Goal: Task Accomplishment & Management: Use online tool/utility

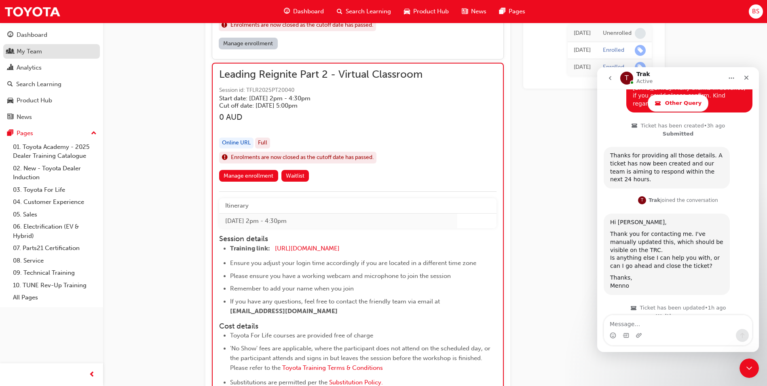
scroll to position [334, 0]
click at [34, 52] on div "My Team" at bounding box center [29, 51] width 25 height 9
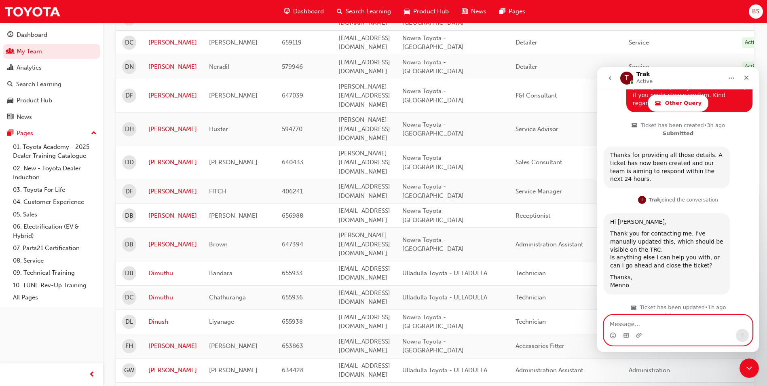
click at [633, 326] on textarea "Message…" at bounding box center [678, 322] width 148 height 14
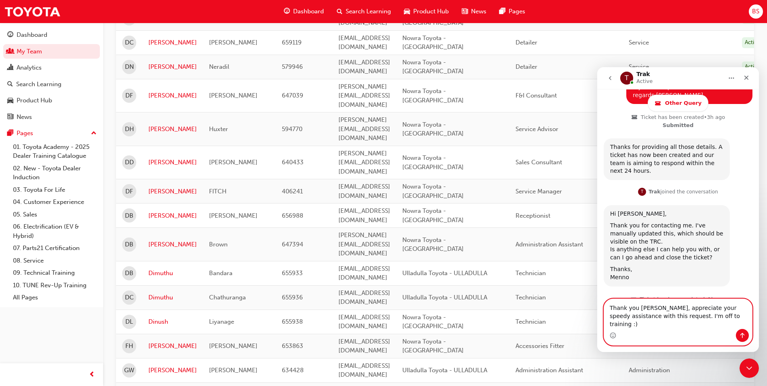
type textarea "Thank you [PERSON_NAME], appreciate your speedy assistance with this request. I…"
click at [741, 337] on icon "Send a message…" at bounding box center [742, 335] width 6 height 6
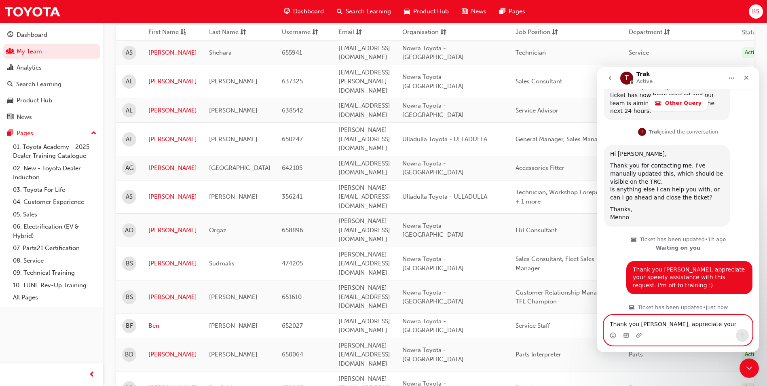
scroll to position [111, 0]
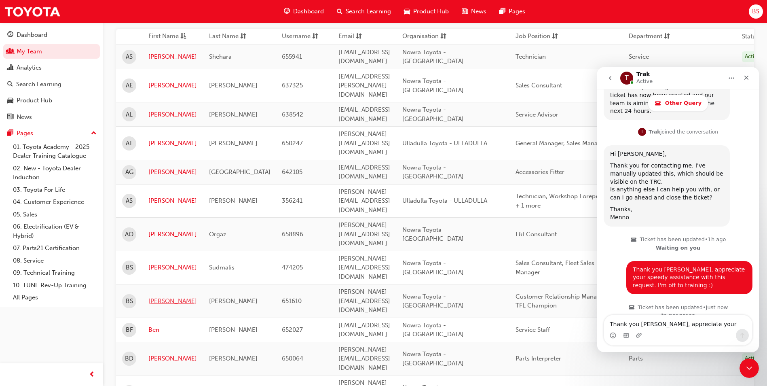
click at [160, 297] on link "[PERSON_NAME]" at bounding box center [172, 301] width 49 height 9
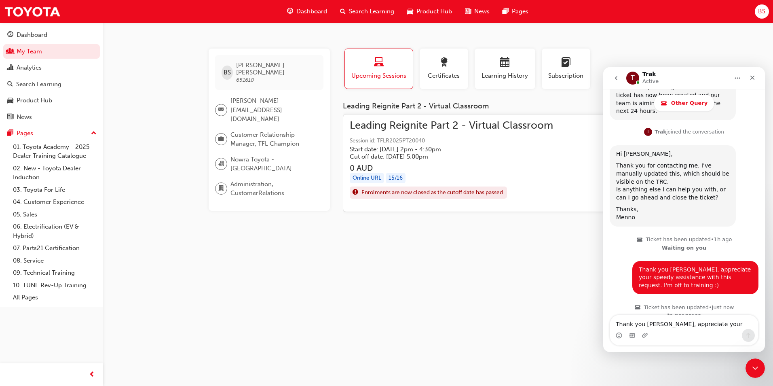
click at [387, 125] on span "Leading Reignite Part 2 - Virtual Classroom" at bounding box center [451, 125] width 203 height 9
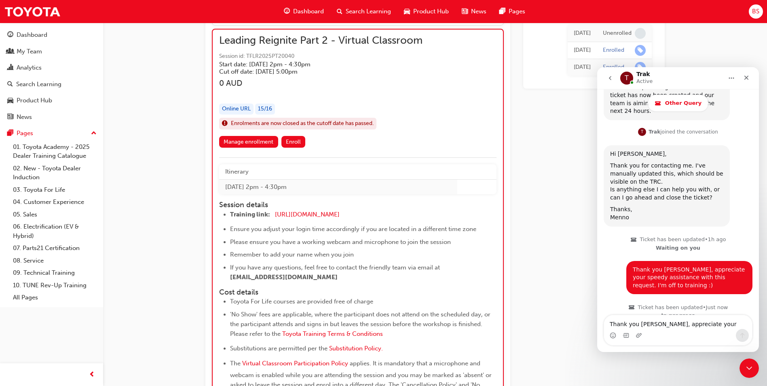
scroll to position [608, 0]
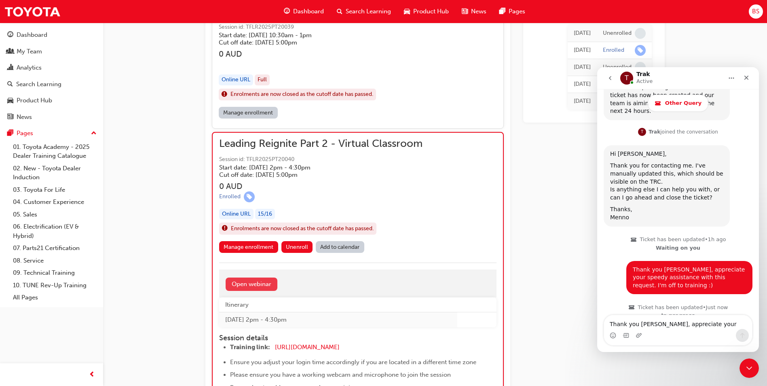
click at [263, 286] on link "Open webinar" at bounding box center [252, 284] width 52 height 13
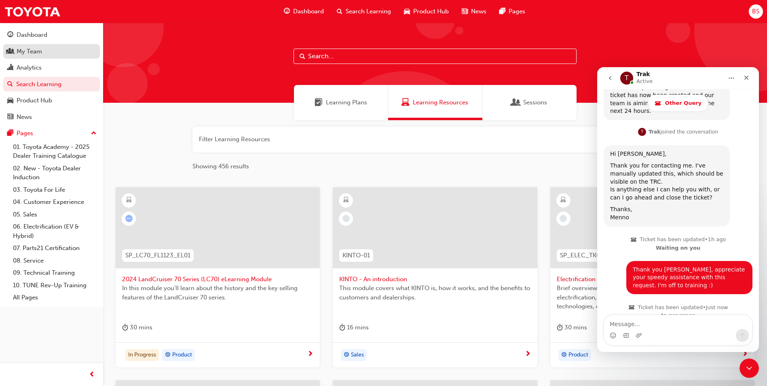
click at [32, 52] on div "My Team" at bounding box center [29, 51] width 25 height 9
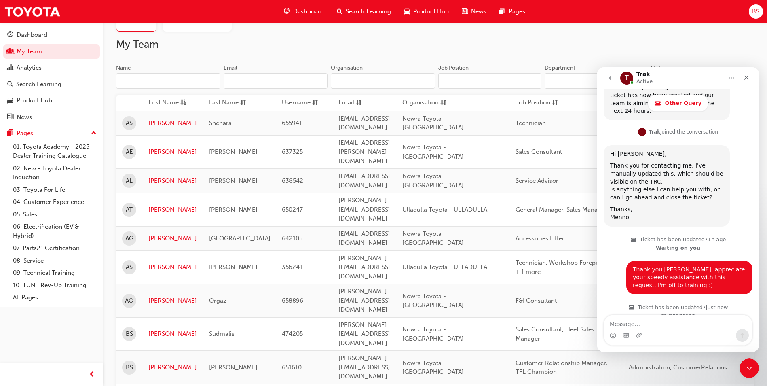
scroll to position [121, 0]
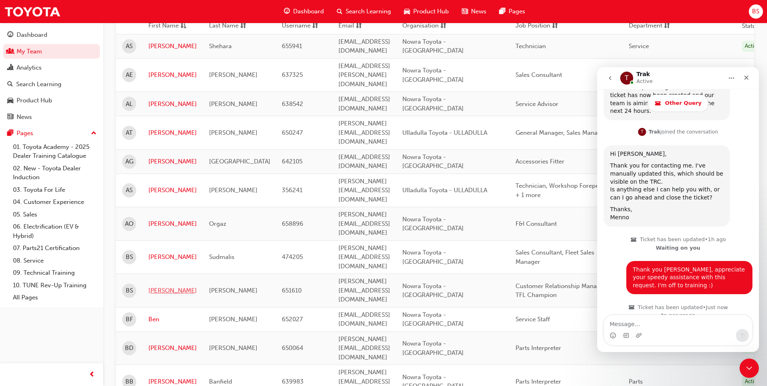
click at [154, 286] on link "[PERSON_NAME]" at bounding box center [172, 290] width 49 height 9
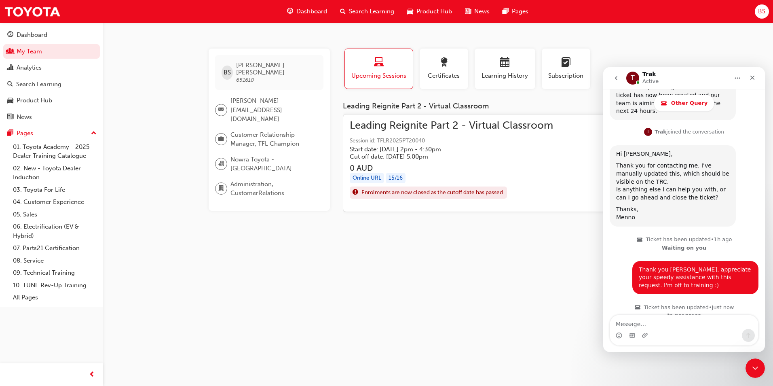
click at [404, 125] on span "Leading Reignite Part 2 - Virtual Classroom" at bounding box center [451, 125] width 203 height 9
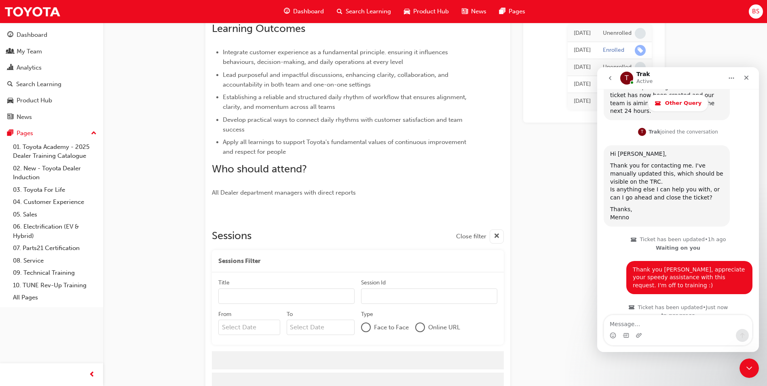
scroll to position [741, 0]
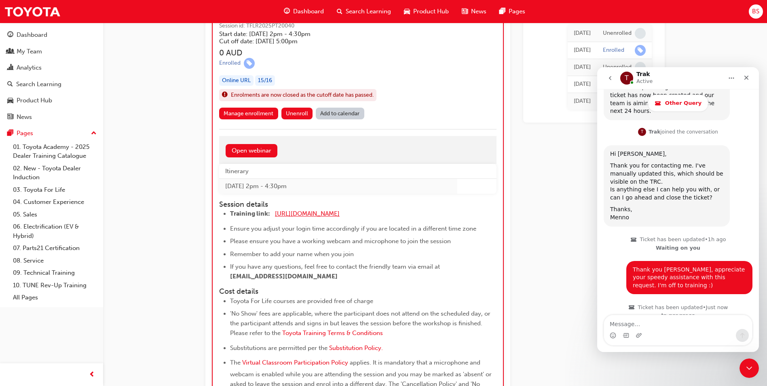
click at [313, 214] on span "[URL][DOMAIN_NAME]" at bounding box center [307, 213] width 65 height 7
